Goal: Communication & Community: Answer question/provide support

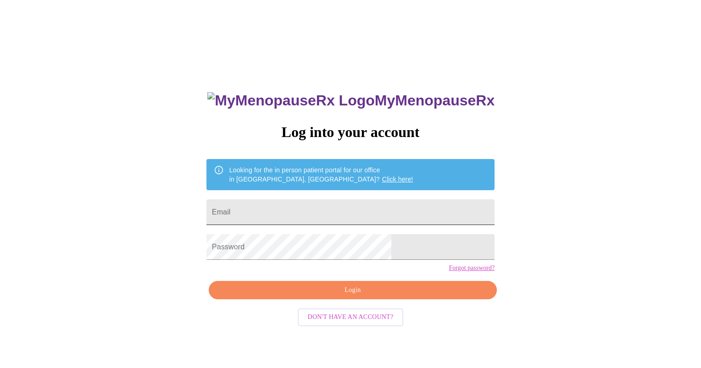
click at [289, 206] on input "Email" at bounding box center [350, 212] width 288 height 26
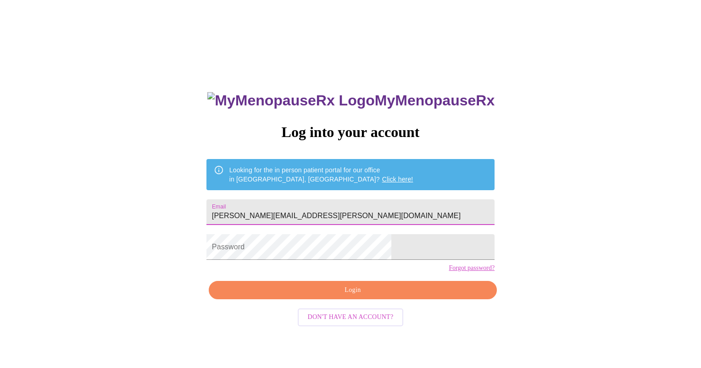
click at [330, 215] on input "[PERSON_NAME][EMAIL_ADDRESS][PERSON_NAME][DOMAIN_NAME]" at bounding box center [350, 212] width 288 height 26
type input "[PERSON_NAME][EMAIL_ADDRESS][PERSON_NAME][DOMAIN_NAME]"
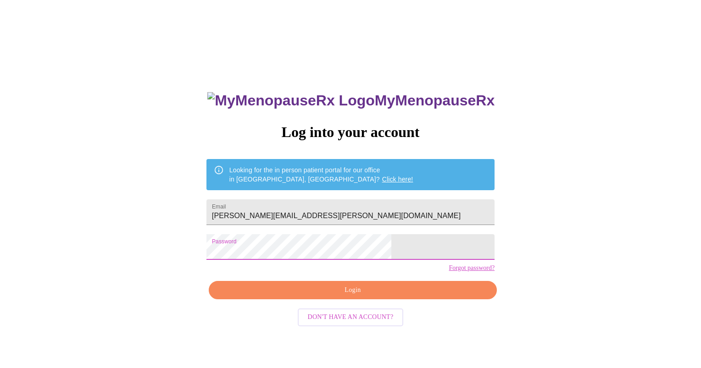
click at [361, 296] on span "Login" at bounding box center [352, 290] width 267 height 11
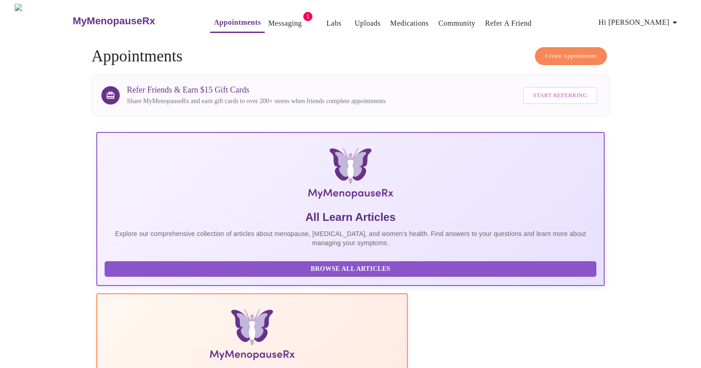
click at [268, 17] on link "Messaging" at bounding box center [284, 23] width 33 height 13
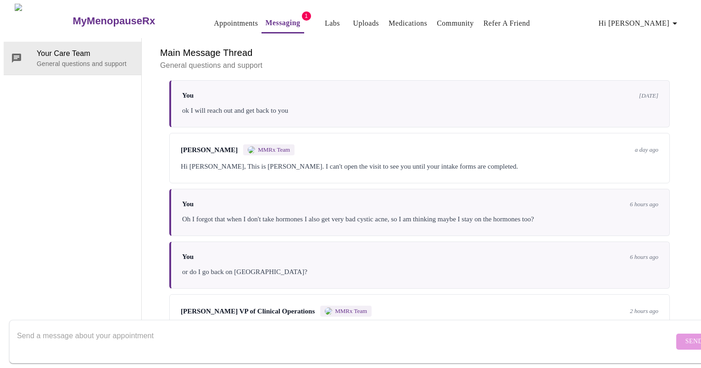
scroll to position [726, 0]
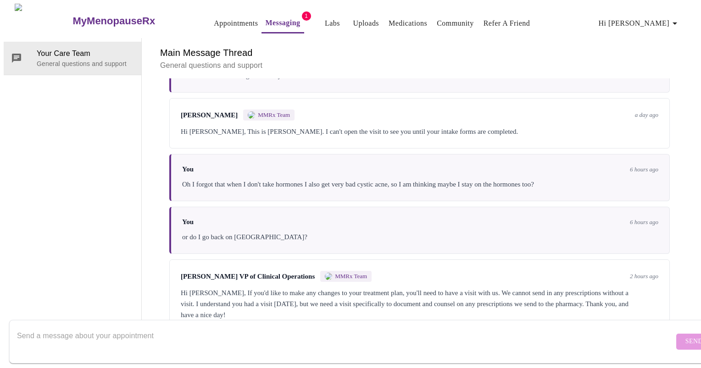
click at [454, 327] on textarea "Send a message about your appointment" at bounding box center [345, 341] width 657 height 29
type textarea "got it"
click at [685, 336] on span "Send" at bounding box center [693, 341] width 17 height 11
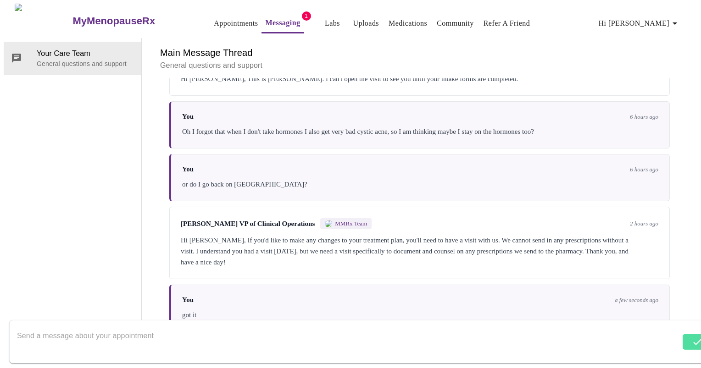
scroll to position [781, 0]
